Goal: Task Accomplishment & Management: Use online tool/utility

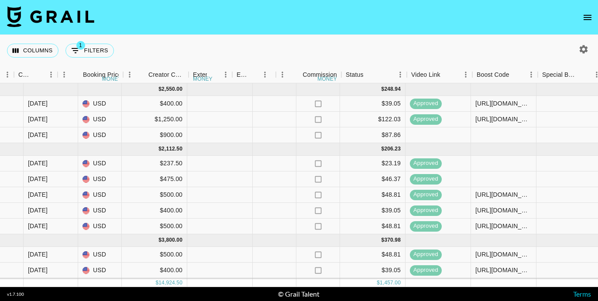
scroll to position [0, 757]
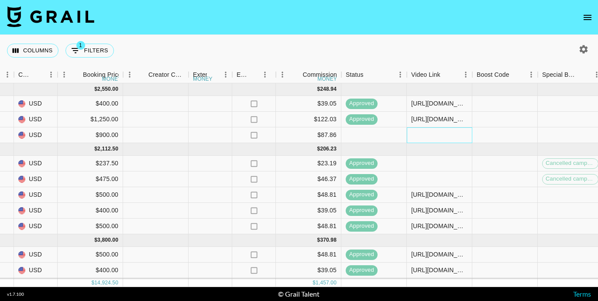
click at [424, 135] on div at bounding box center [439, 135] width 65 height 16
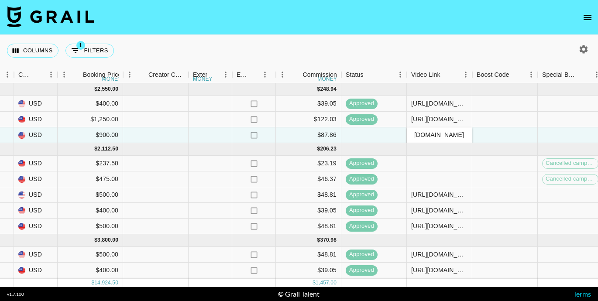
scroll to position [0, 183]
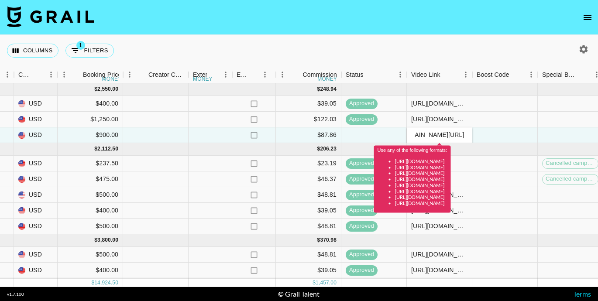
type input "[DOMAIN_NAME][URL]"
click at [447, 169] on li "[URL][DOMAIN_NAME]" at bounding box center [421, 167] width 52 height 6
click at [461, 55] on div "Columns 1 Filters + Booking" at bounding box center [299, 50] width 598 height 31
click at [459, 49] on div "Columns 1 Filters + Booking" at bounding box center [299, 50] width 598 height 31
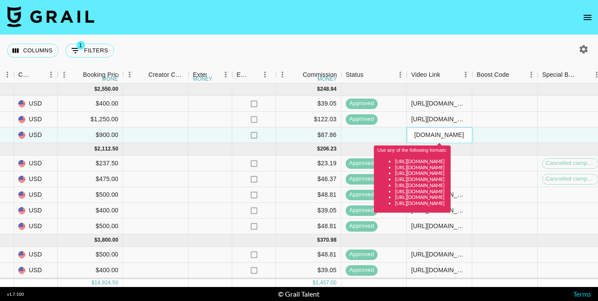
click at [441, 135] on input "[DOMAIN_NAME][URL]" at bounding box center [439, 134] width 64 height 7
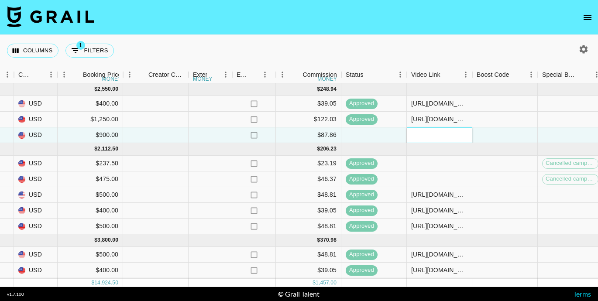
paste input "[DOMAIN_NAME][URL]"
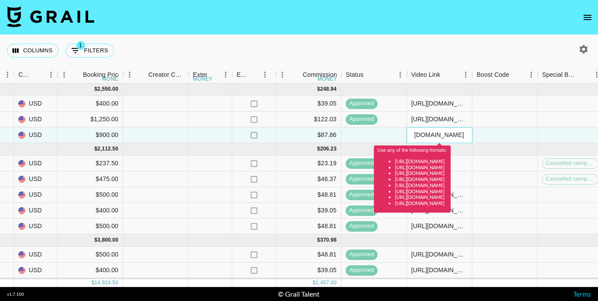
drag, startPoint x: 417, startPoint y: 134, endPoint x: 382, endPoint y: 134, distance: 35.8
click at [382, 134] on div "2YGblXvABhVwJSXPjbpF reczYcyI56Ov2juKl kayleekawaii [PERSON_NAME][EMAIL_ADDRESS…" at bounding box center [169, 135] width 1853 height 16
click at [415, 135] on input "[DOMAIN_NAME][URL]" at bounding box center [439, 134] width 64 height 7
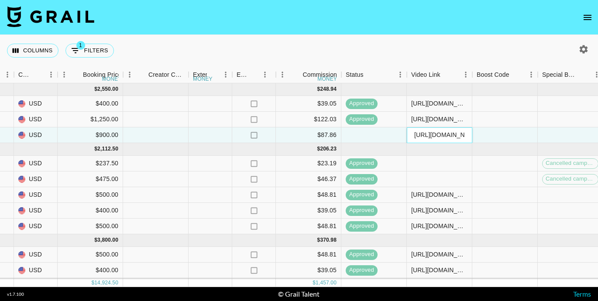
type input "[URL][DOMAIN_NAME]"
click at [465, 51] on div "Columns 1 Filters + Booking" at bounding box center [299, 50] width 598 height 31
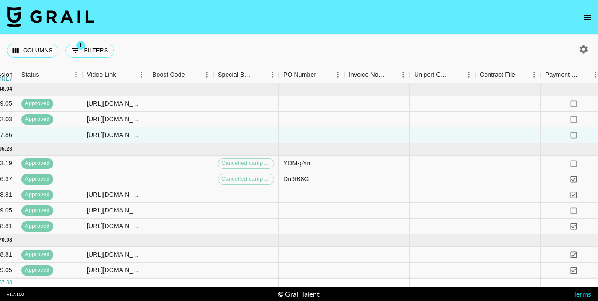
scroll to position [0, 1255]
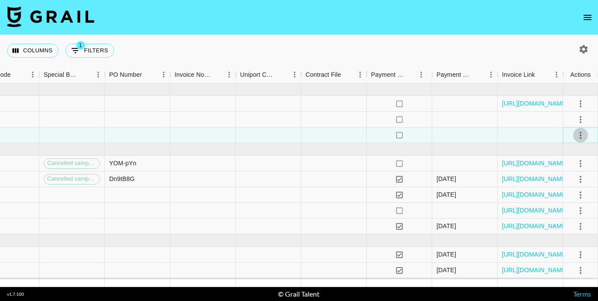
click at [583, 134] on icon "select merge strategy" at bounding box center [580, 135] width 10 height 10
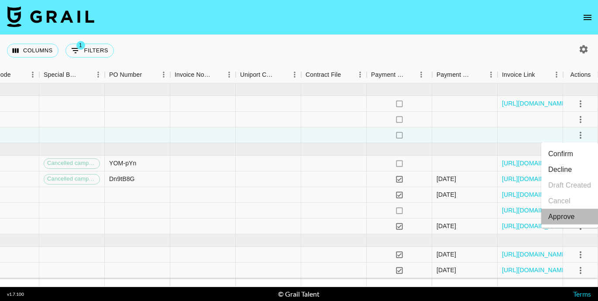
click at [565, 219] on div "Approve" at bounding box center [561, 217] width 27 height 10
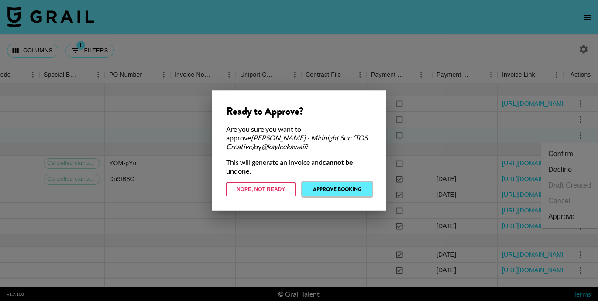
click at [339, 190] on button "Approve Booking" at bounding box center [337, 189] width 69 height 14
